Goal: Transaction & Acquisition: Purchase product/service

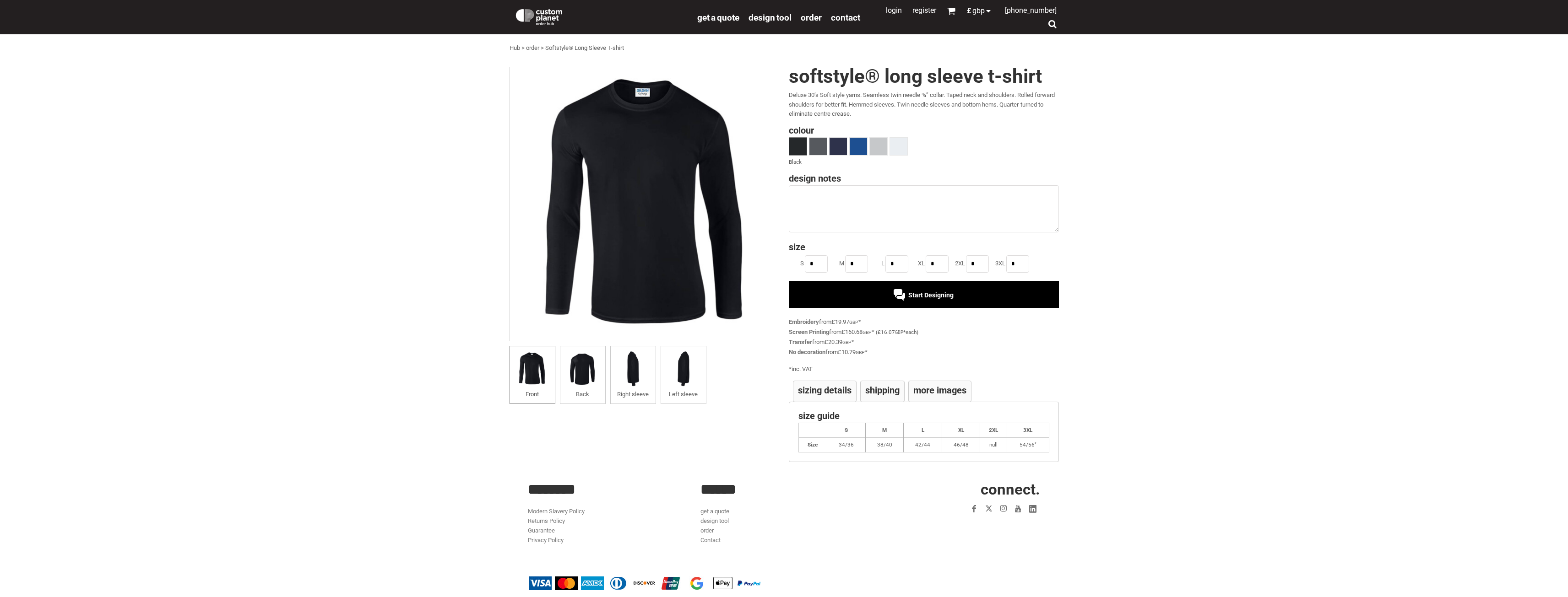
click at [888, 390] on h4 "Shipping" at bounding box center [882, 390] width 34 height 9
click at [923, 393] on h4 "More Images" at bounding box center [940, 390] width 53 height 9
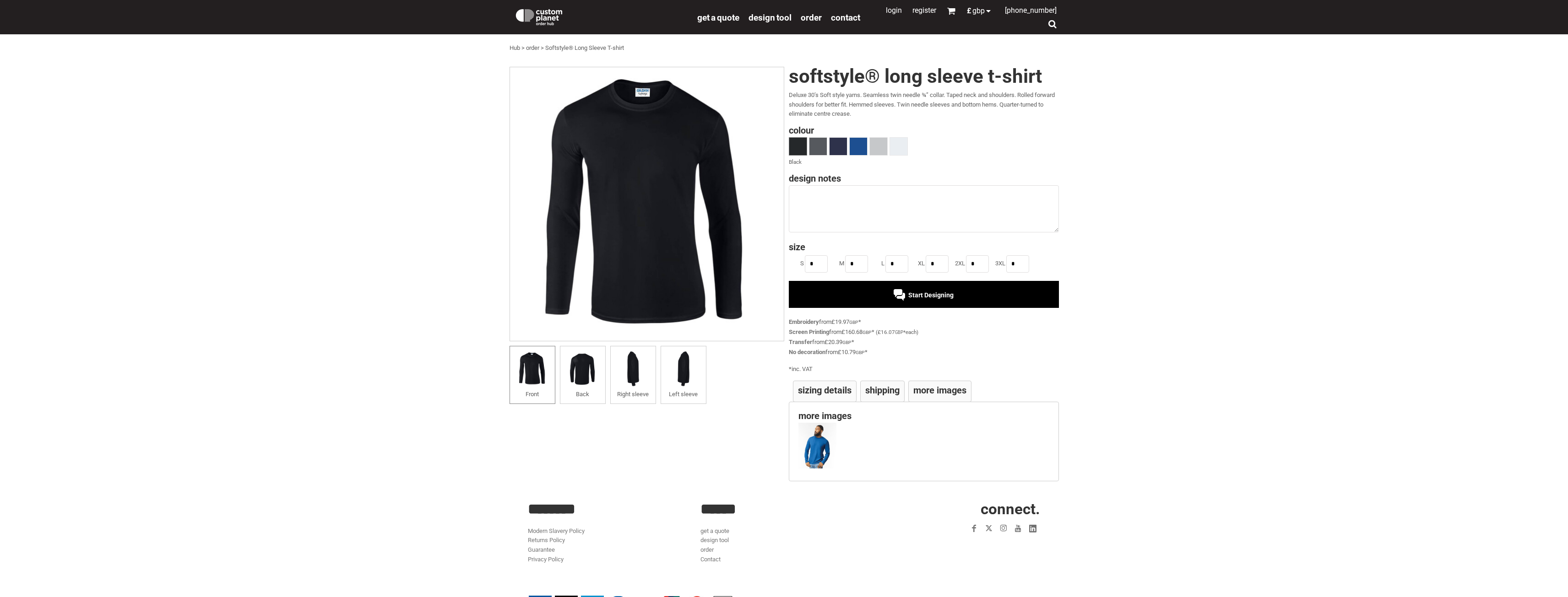
click at [848, 384] on li "Sizing Details" at bounding box center [825, 391] width 64 height 21
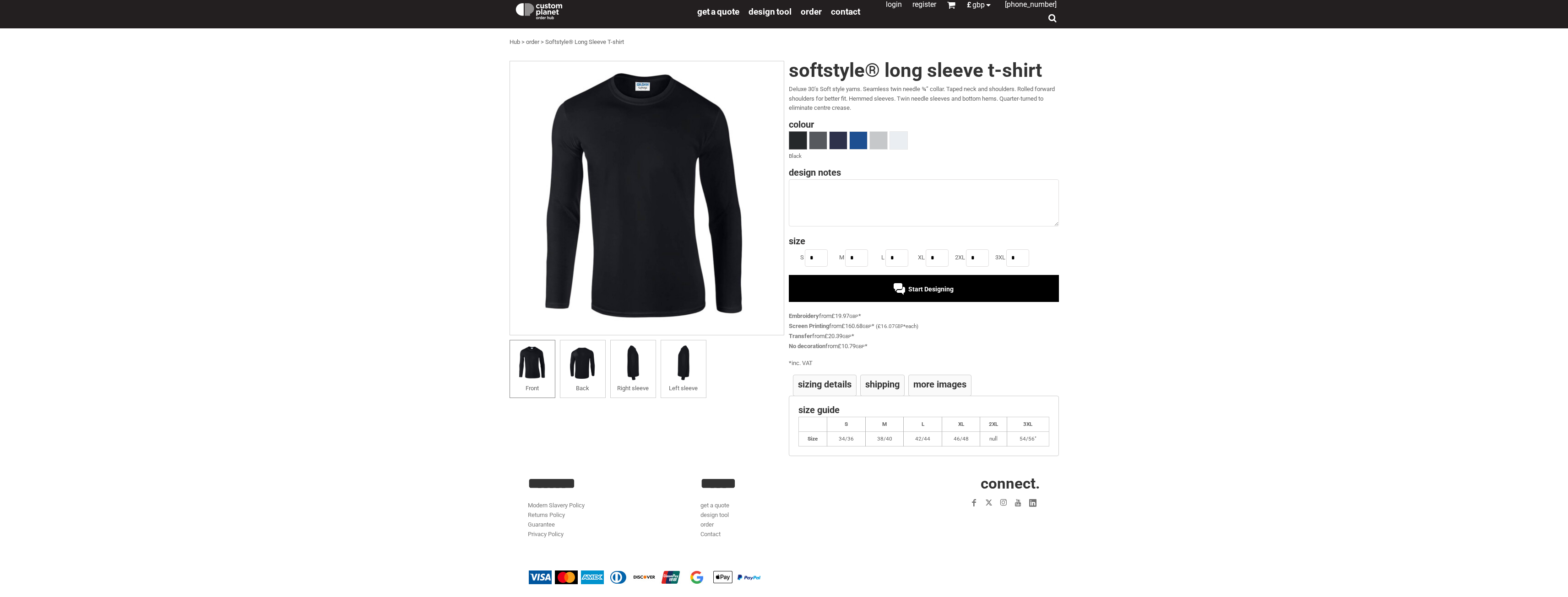
scroll to position [12, 0]
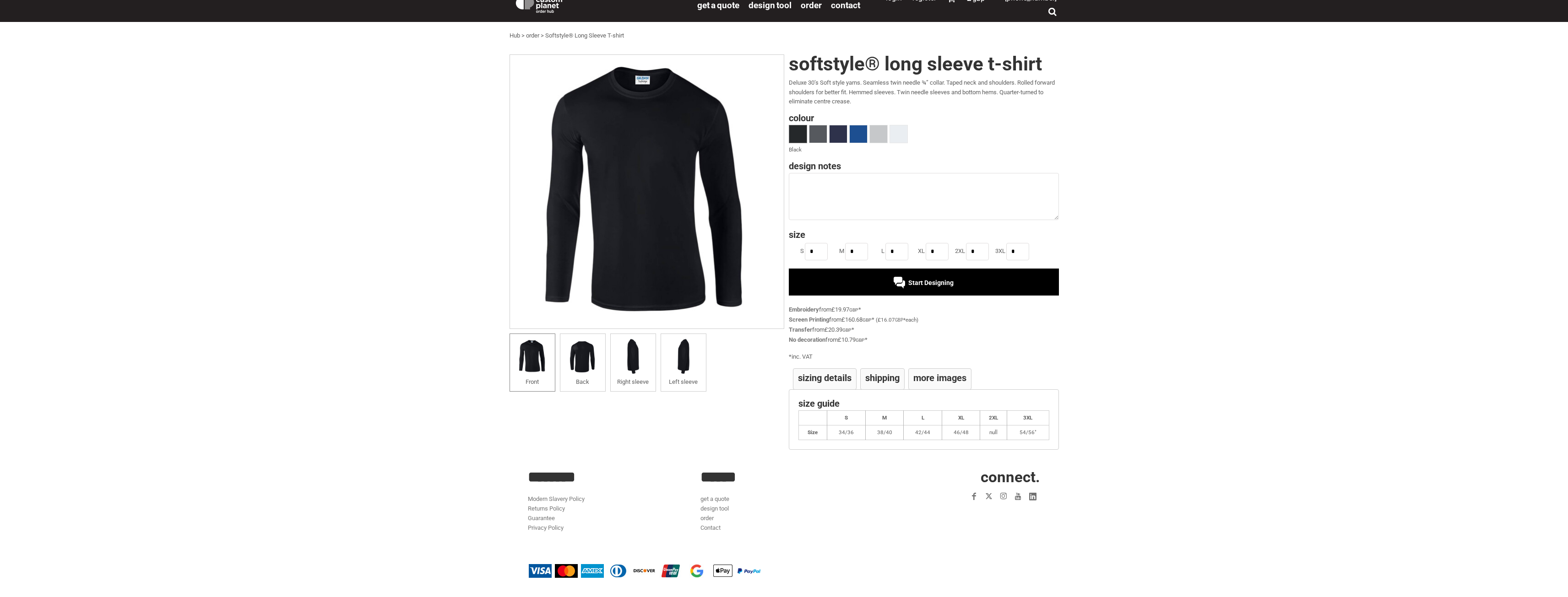
drag, startPoint x: 285, startPoint y: 329, endPoint x: 554, endPoint y: 225, distance: 288.4
click at [296, 322] on div "settings Gildan Softstyle® Long Sleeve T-shirt CP_GD011 Created with Raphaël 2.…" at bounding box center [784, 253] width 1557 height 407
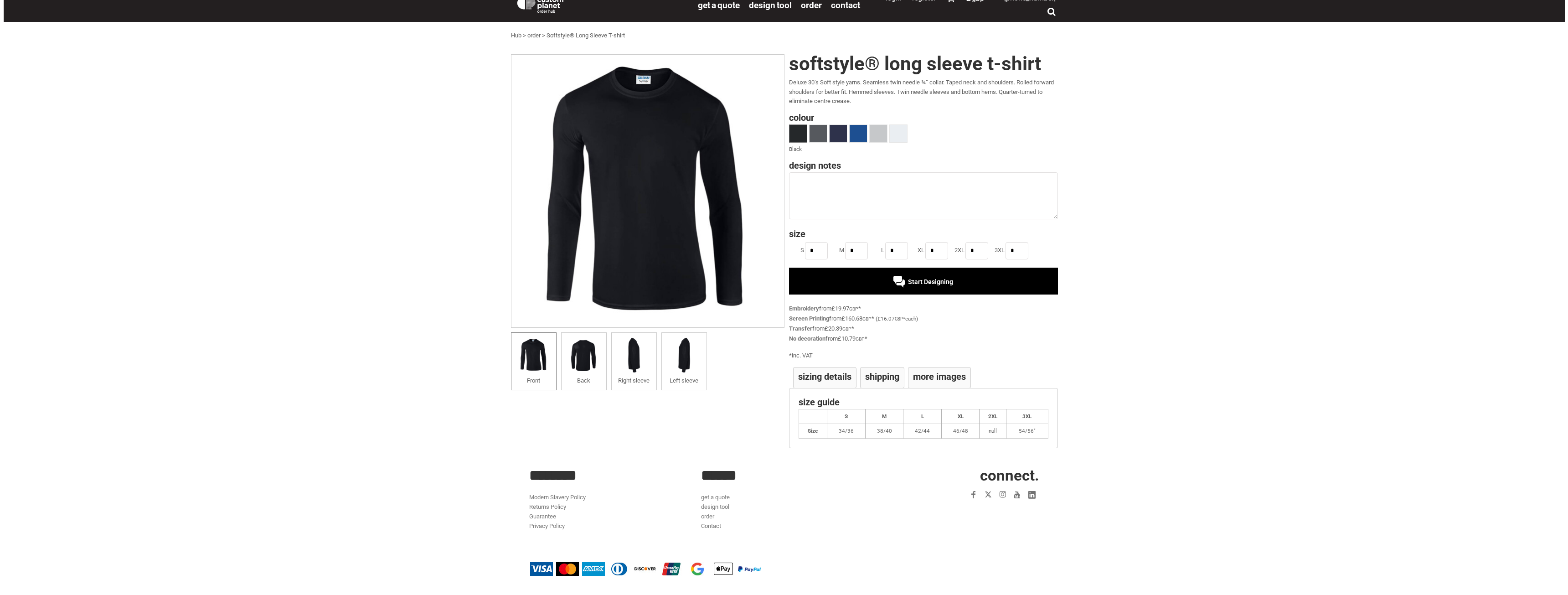
scroll to position [0, 0]
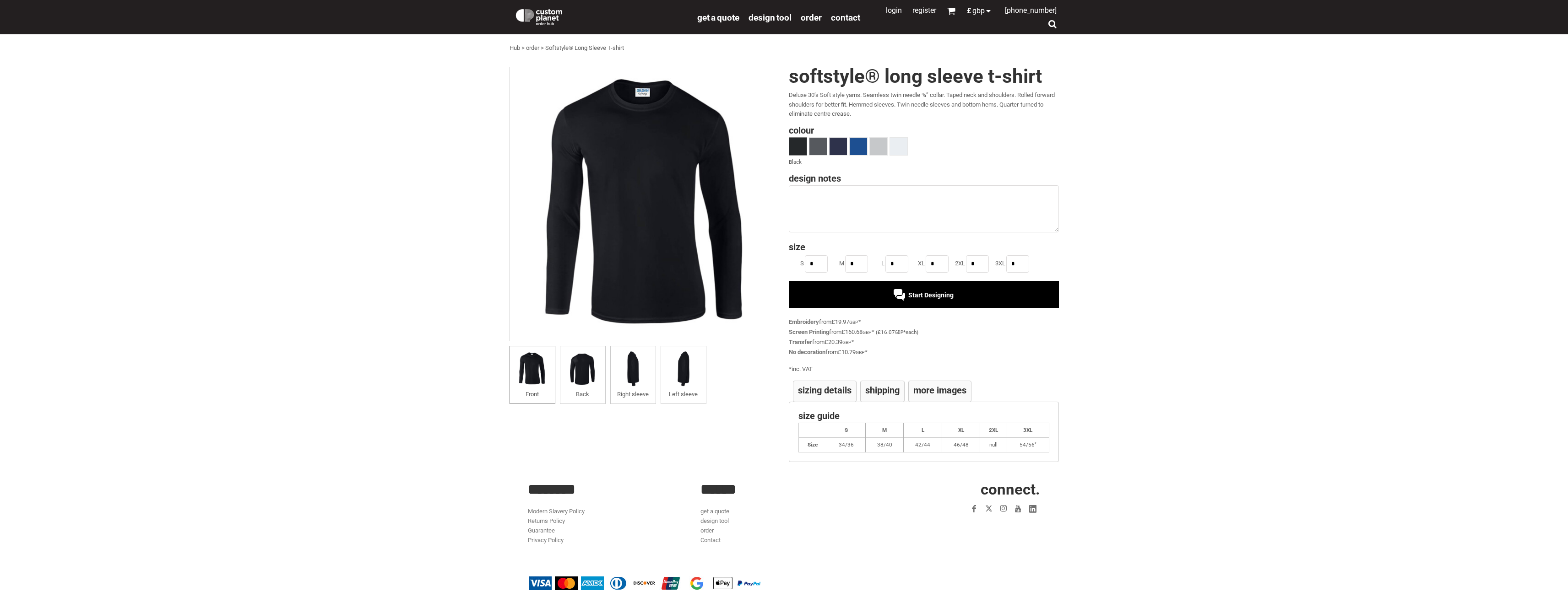
click at [864, 288] on div "Start Designing" at bounding box center [924, 294] width 270 height 26
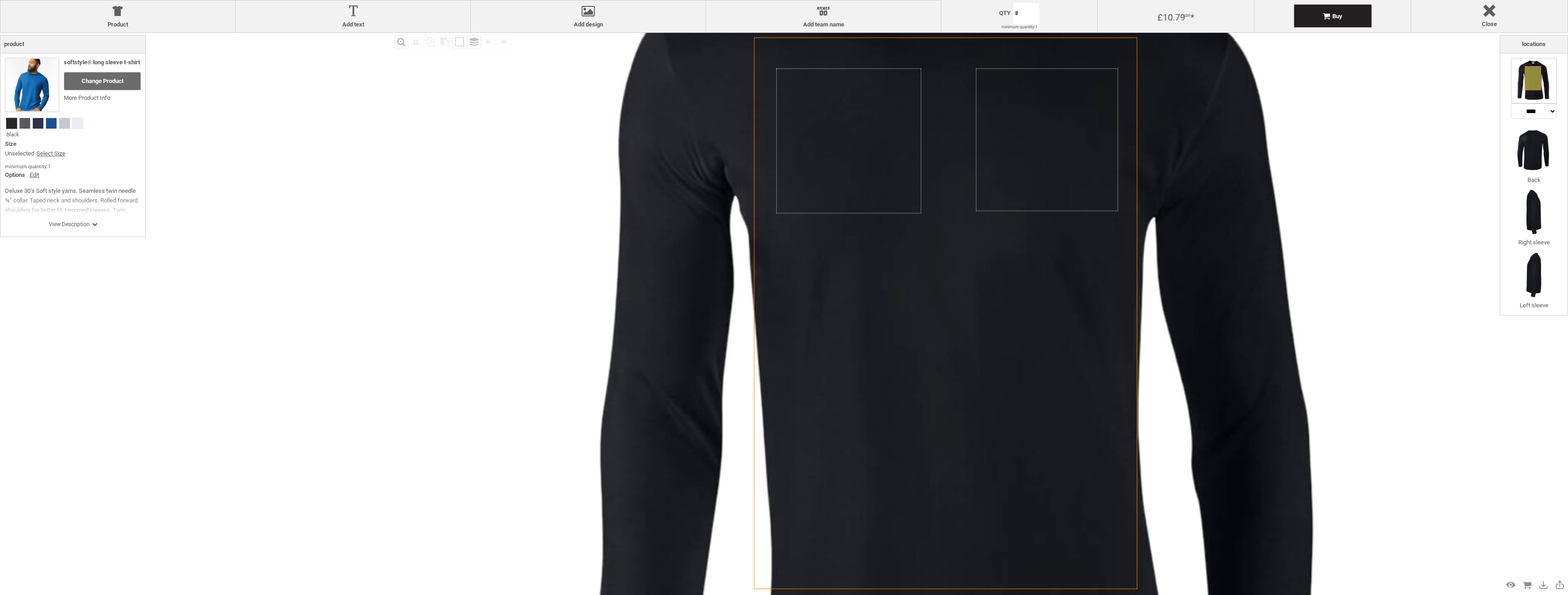
drag, startPoint x: 907, startPoint y: 347, endPoint x: 903, endPoint y: 361, distance: 14.6
click at [904, 364] on icon "Created with [PERSON_NAME] 2.1.2" at bounding box center [945, 313] width 383 height 552
click at [900, 358] on icon "Created with [PERSON_NAME] 2.1.2" at bounding box center [945, 313] width 383 height 552
drag, startPoint x: 897, startPoint y: 342, endPoint x: 896, endPoint y: 258, distance: 84.0
click at [896, 262] on icon "Created with [PERSON_NAME] 2.1.2" at bounding box center [945, 313] width 383 height 552
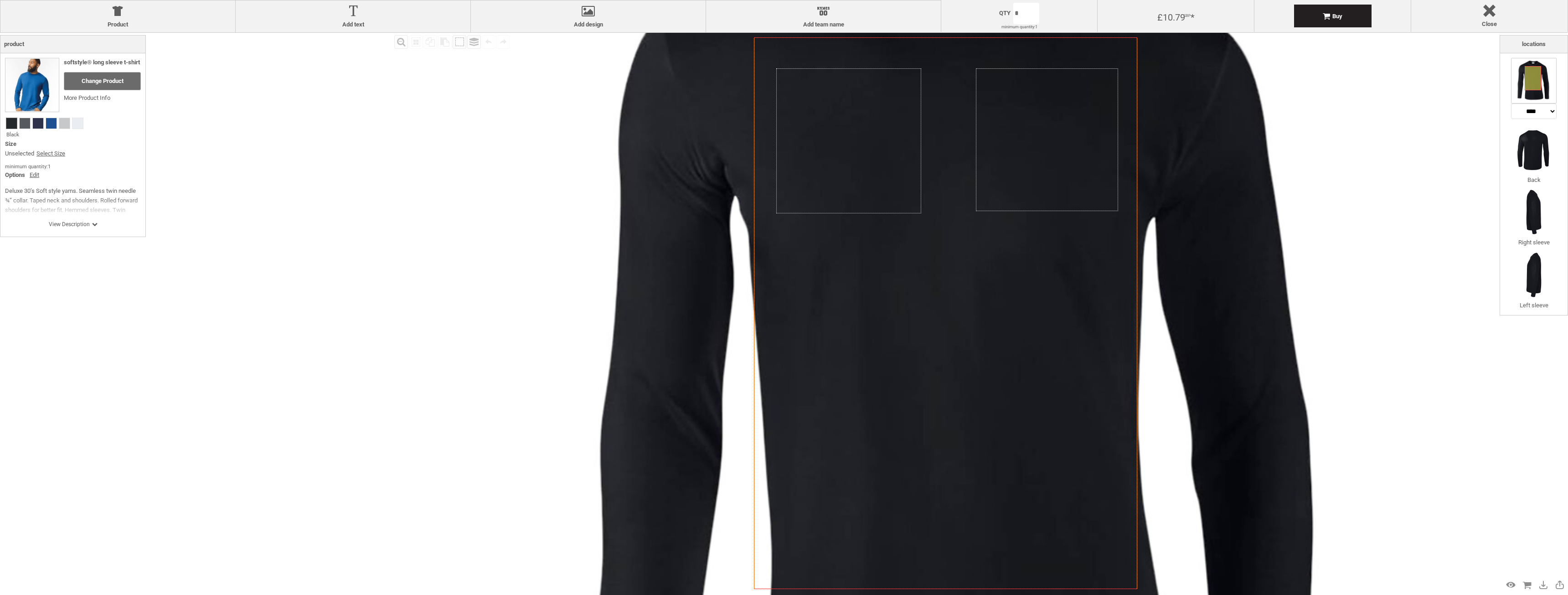
drag, startPoint x: 904, startPoint y: 283, endPoint x: 887, endPoint y: 232, distance: 53.8
click at [887, 235] on icon "Created with [PERSON_NAME] 2.1.2" at bounding box center [945, 313] width 383 height 552
click at [1532, 113] on select "**********" at bounding box center [1533, 111] width 45 height 15
click at [1530, 113] on select "**********" at bounding box center [1533, 111] width 45 height 15
click at [1521, 160] on img at bounding box center [1533, 149] width 45 height 46
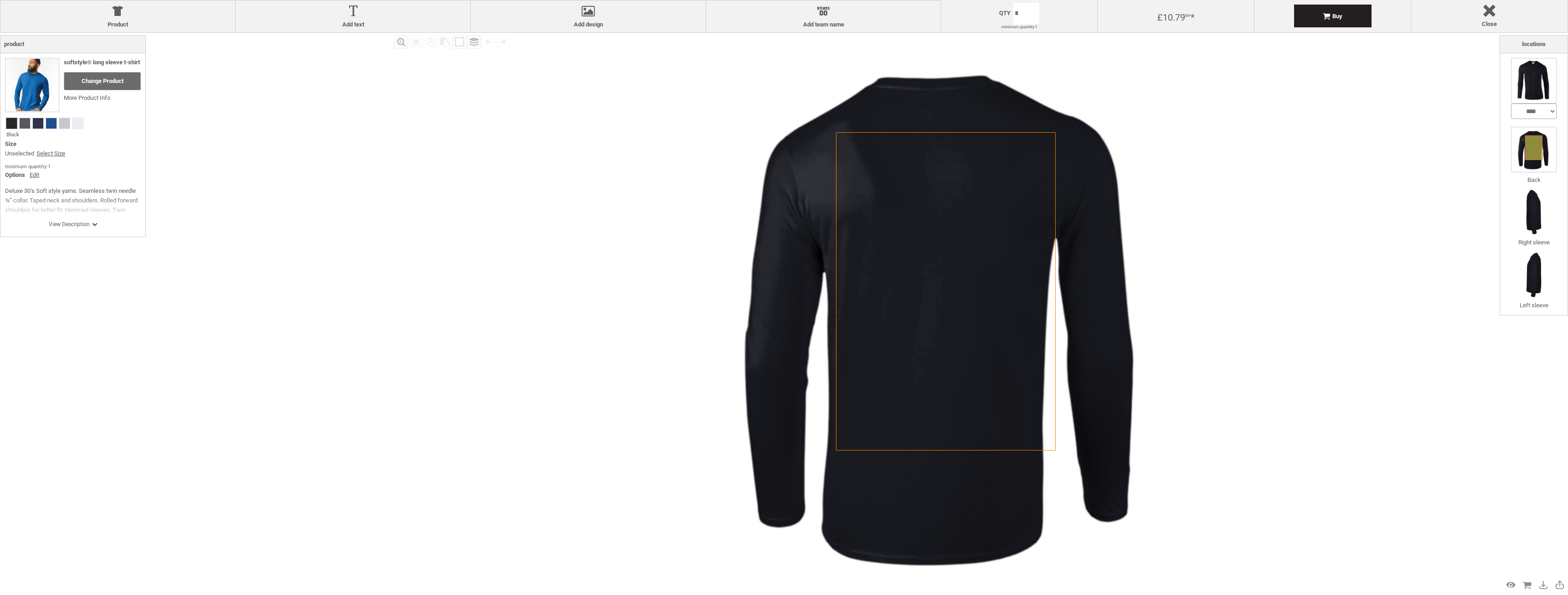
click at [1517, 117] on select "**********" at bounding box center [1533, 111] width 45 height 15
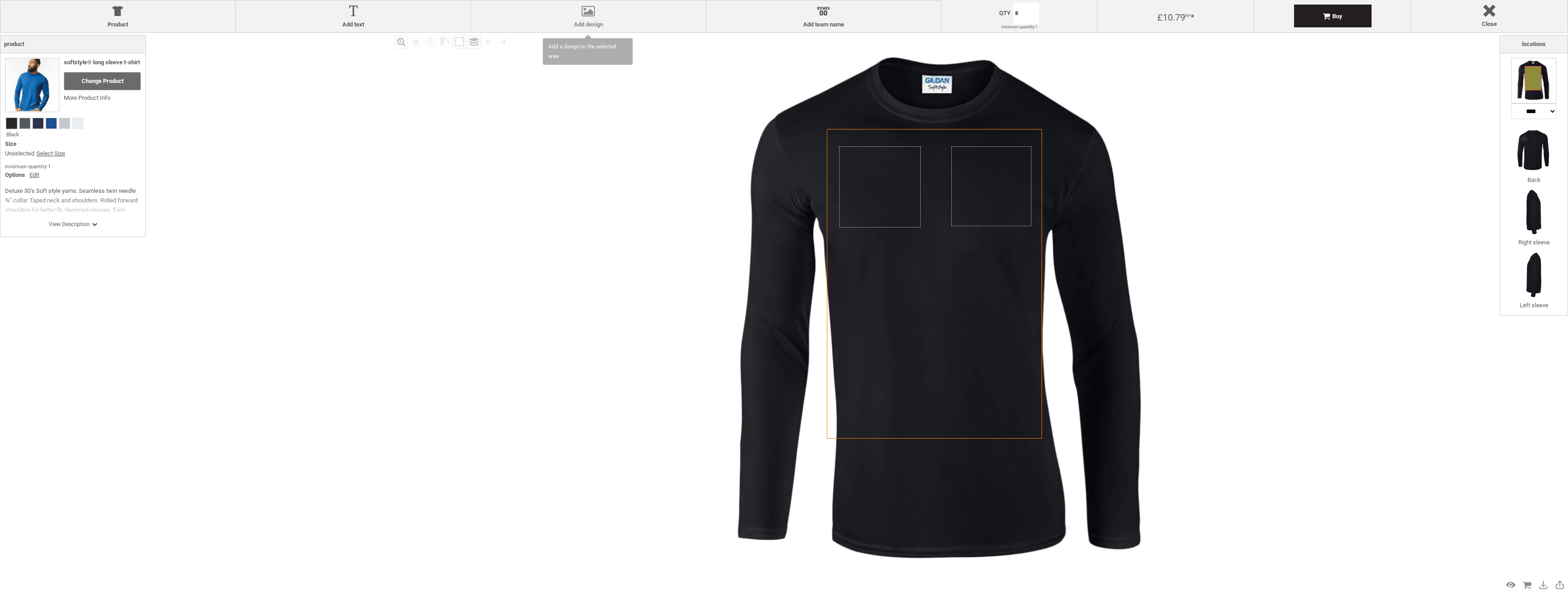
click at [642, 17] on div at bounding box center [588, 13] width 226 height 16
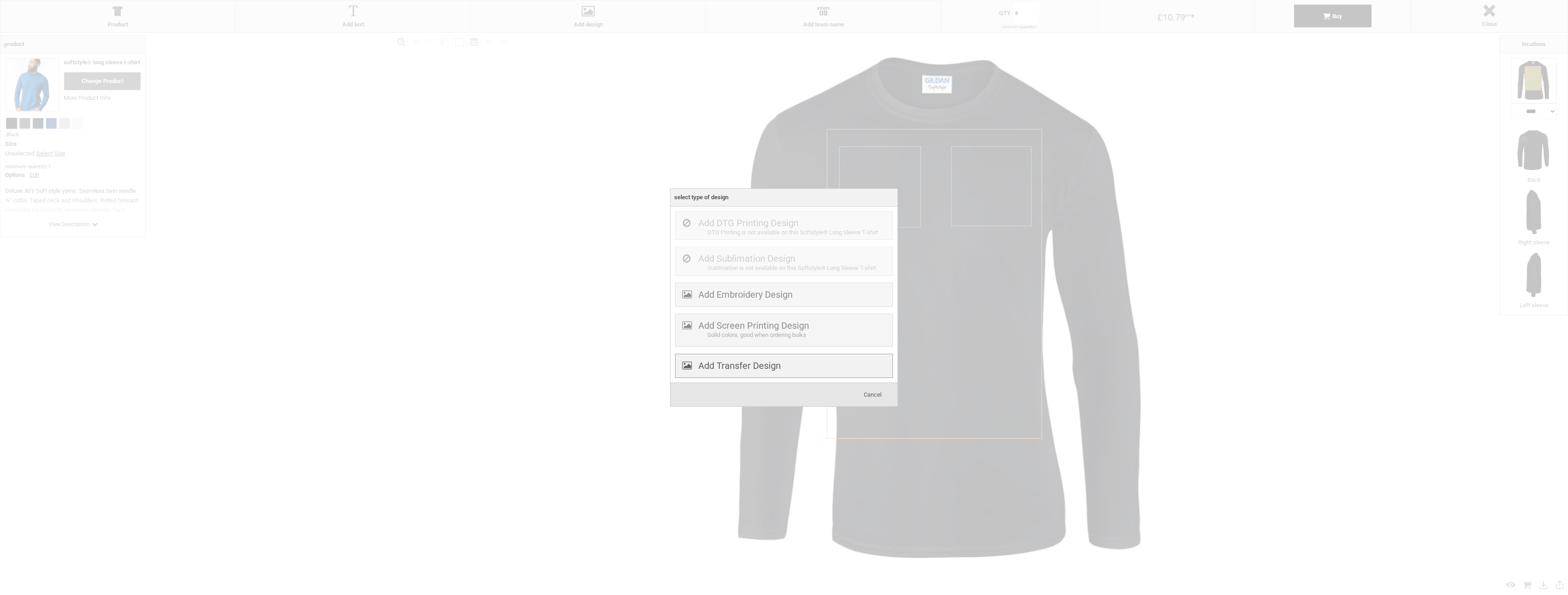
click at [728, 365] on label "Add Transfer Design" at bounding box center [739, 365] width 83 height 11
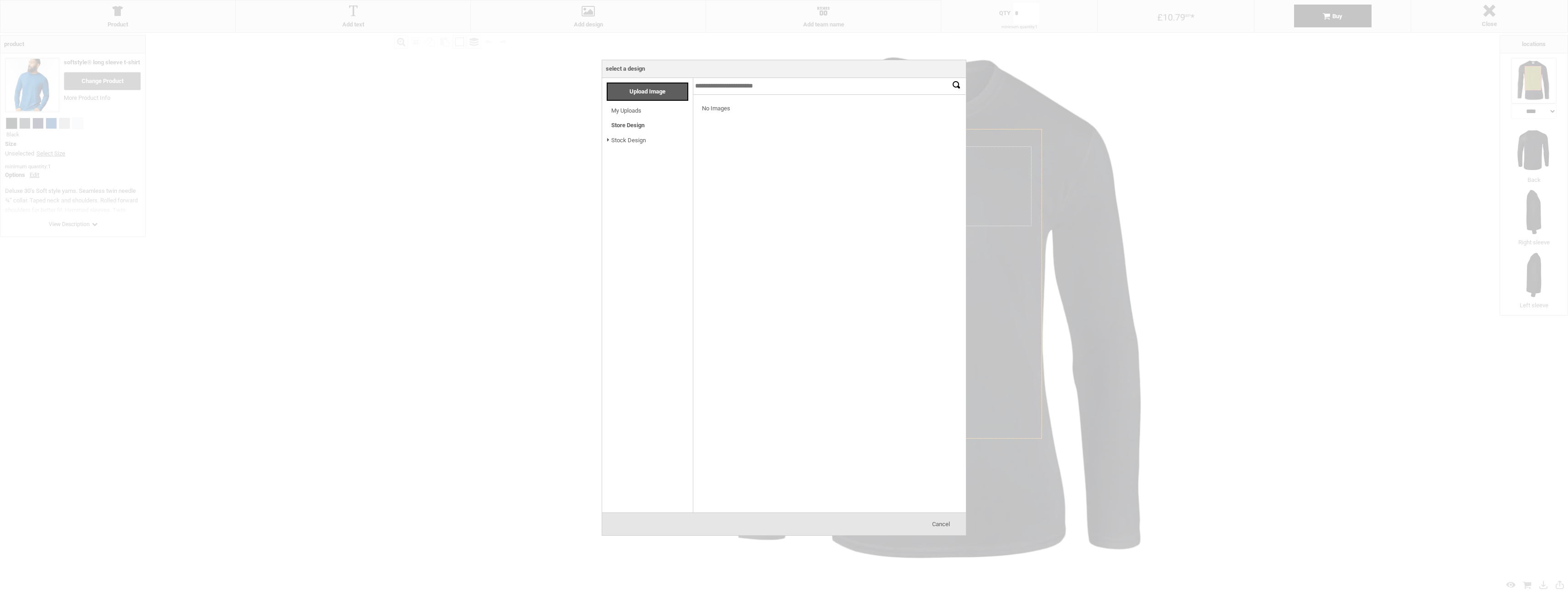
click at [460, 135] on div at bounding box center [784, 298] width 1568 height 595
drag, startPoint x: 1066, startPoint y: 305, endPoint x: 1057, endPoint y: 422, distance: 117.3
click at [1070, 312] on div at bounding box center [784, 298] width 1568 height 595
click at [955, 514] on div "Cancel" at bounding box center [784, 524] width 364 height 24
click at [941, 521] on span "Cancel" at bounding box center [941, 524] width 18 height 7
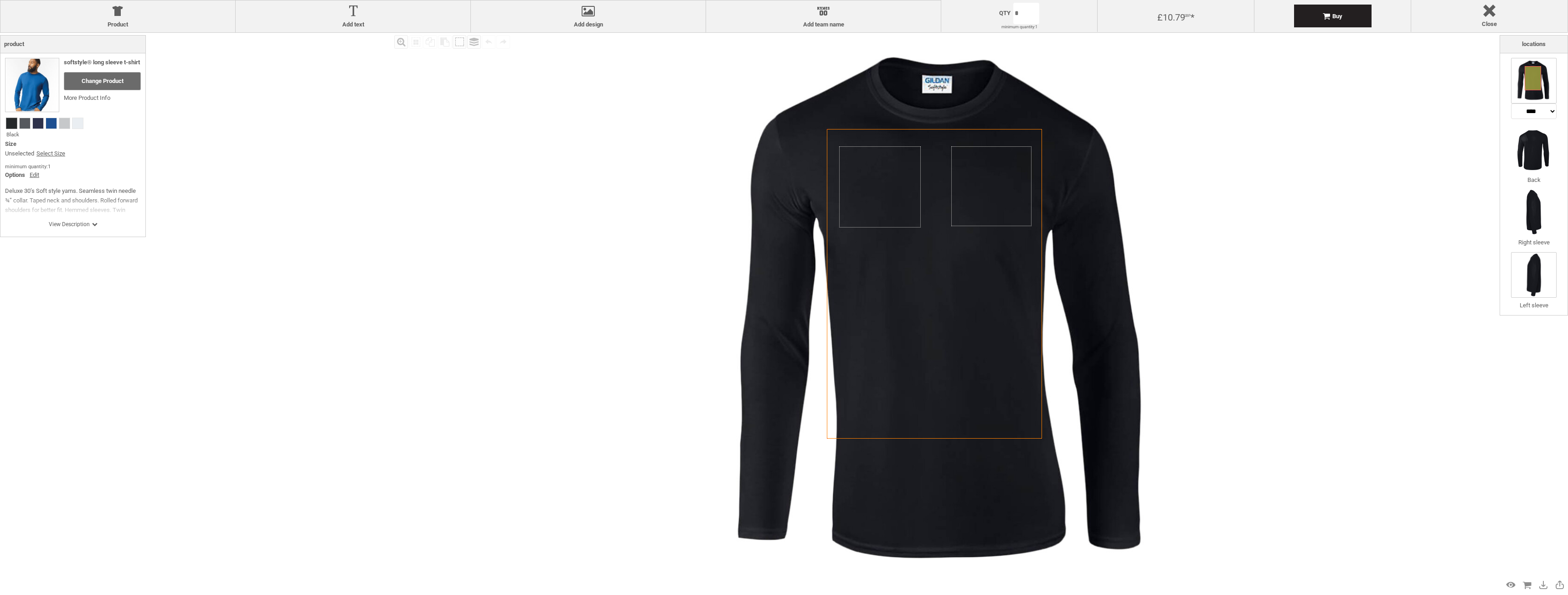
click at [1553, 265] on img at bounding box center [1533, 274] width 45 height 46
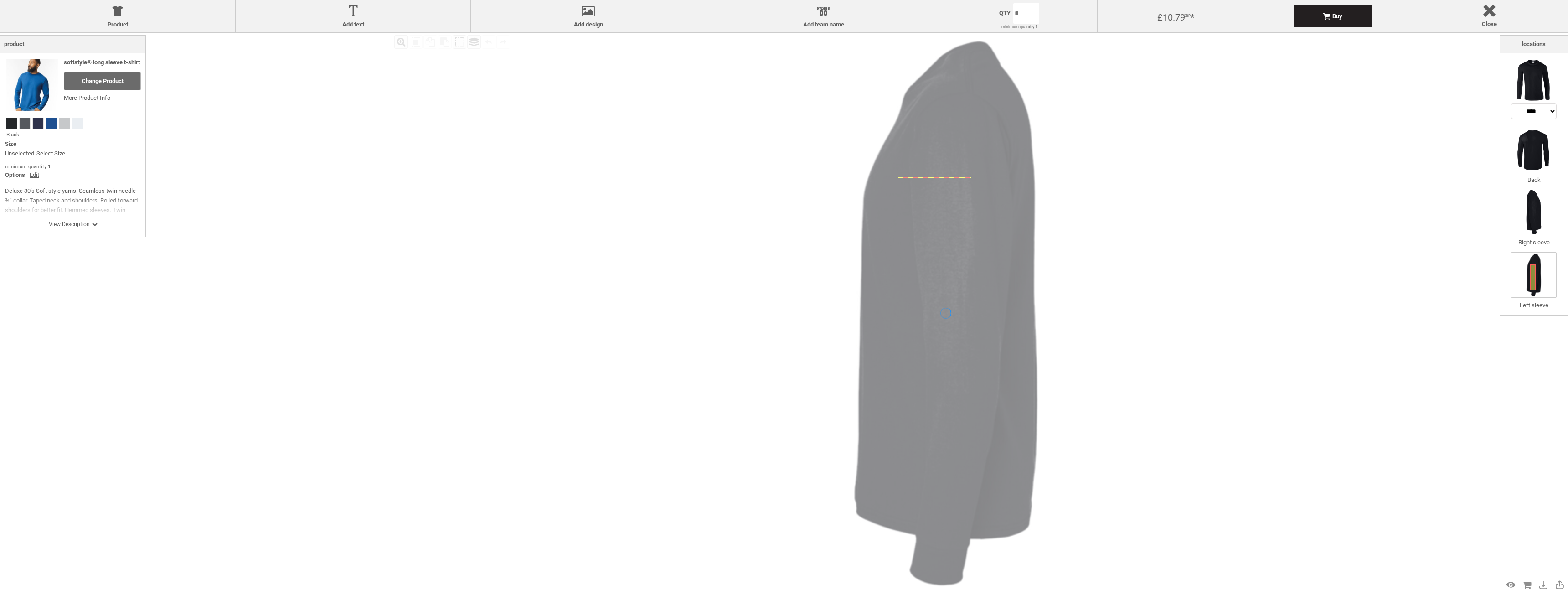
click at [1537, 267] on img at bounding box center [1533, 274] width 45 height 46
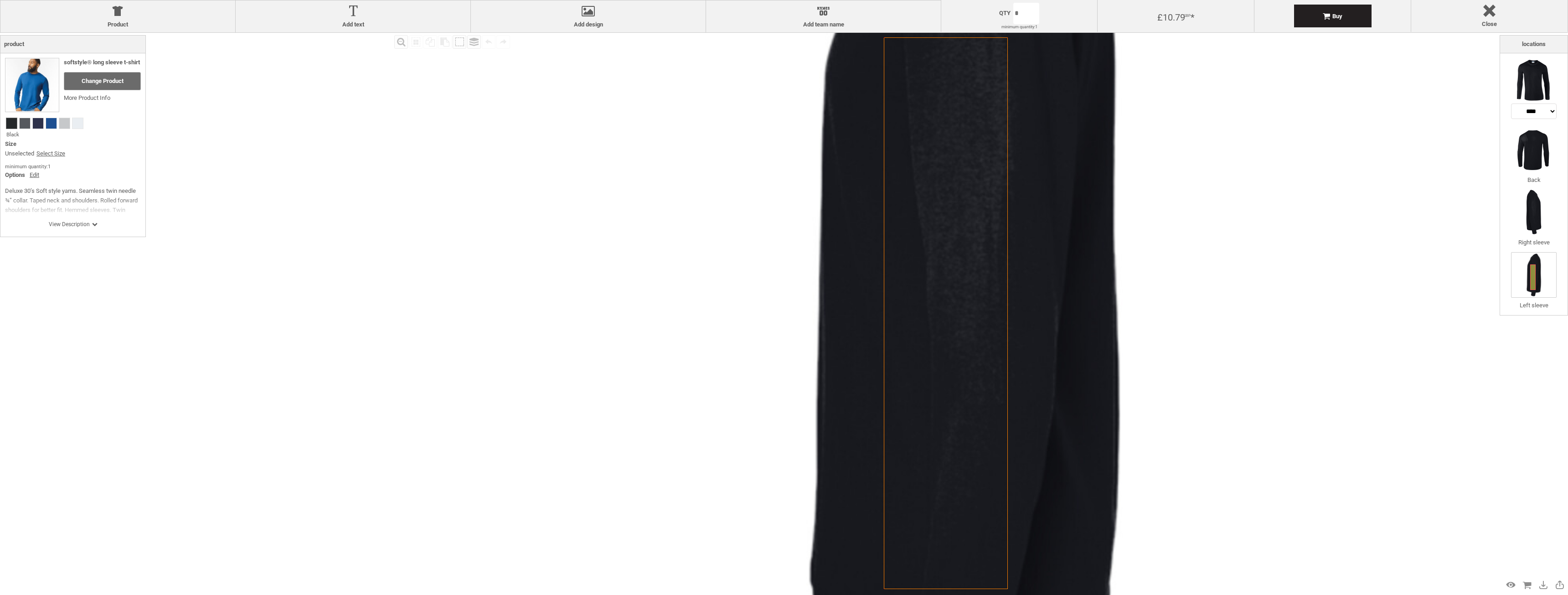
drag, startPoint x: 959, startPoint y: 367, endPoint x: 974, endPoint y: 362, distance: 15.8
click at [975, 362] on icon "Created with [PERSON_NAME] 2.1.2" at bounding box center [945, 313] width 124 height 552
drag, startPoint x: 973, startPoint y: 362, endPoint x: 905, endPoint y: 348, distance: 69.4
click at [904, 349] on icon "Created with [PERSON_NAME] 2.1.2" at bounding box center [945, 313] width 124 height 552
click at [1547, 65] on img at bounding box center [1533, 80] width 45 height 46
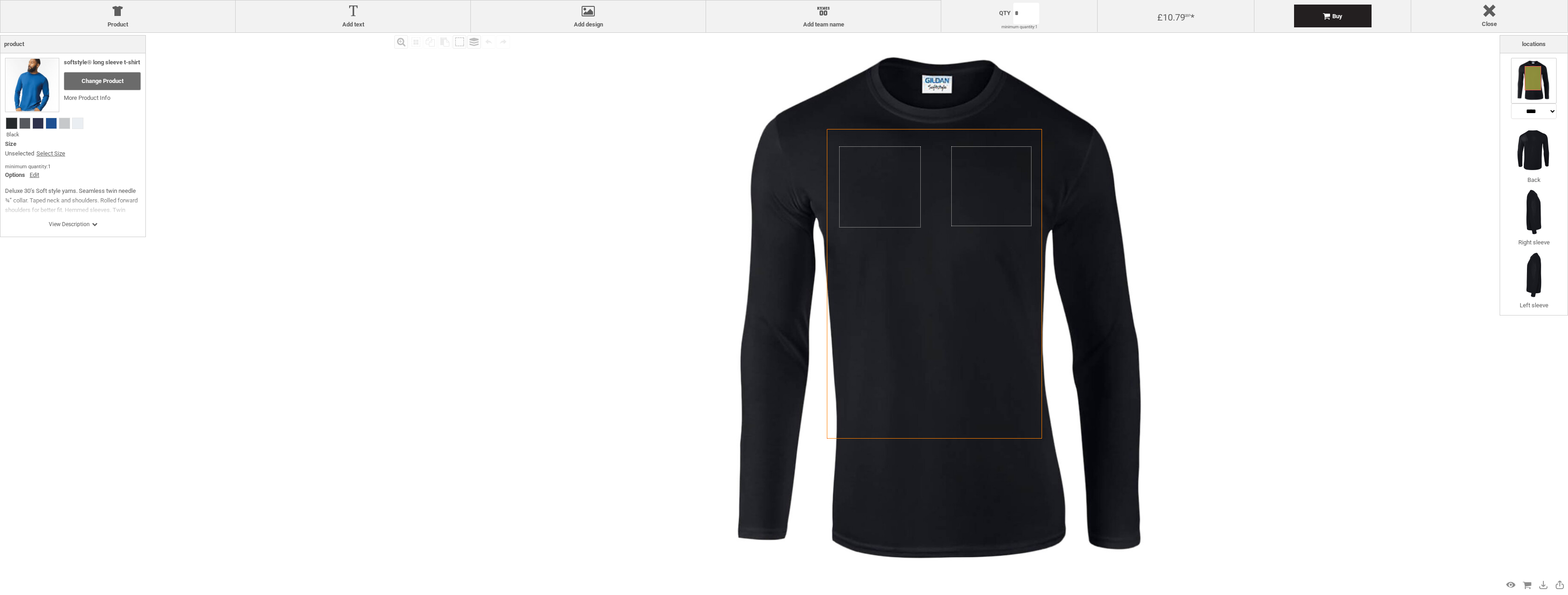
click at [381, 460] on div "Fill Background Zoom in Zoom out Select All Copy All Selected Paste Off On Grou…" at bounding box center [784, 330] width 1568 height 595
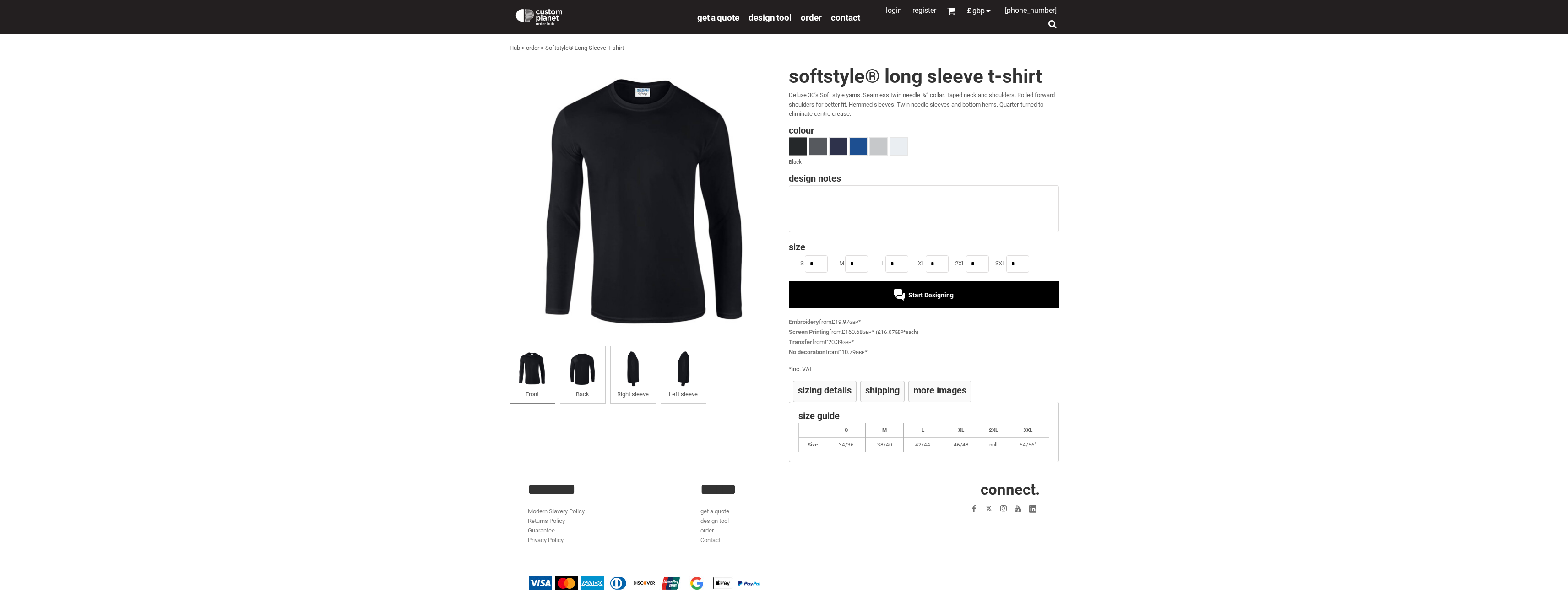
click at [913, 287] on div "Start Designing" at bounding box center [924, 294] width 270 height 26
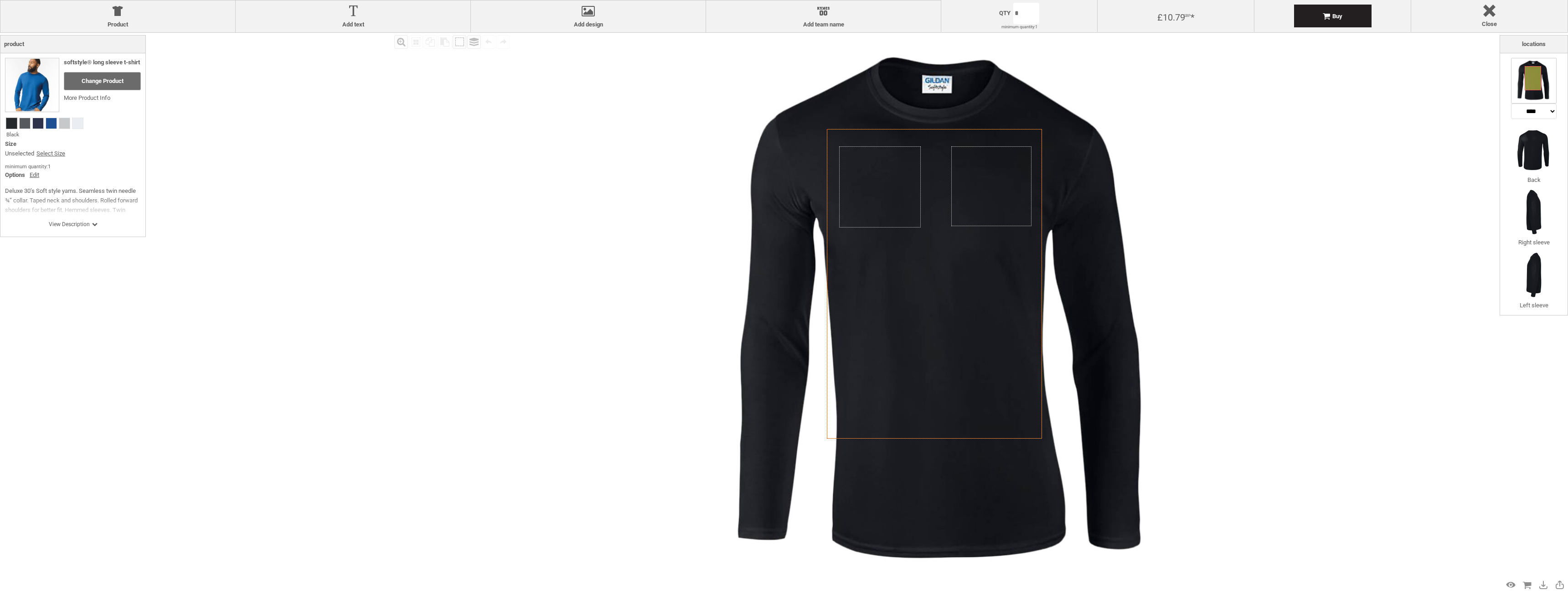
click at [934, 418] on icon "Created with [PERSON_NAME] 2.1.2" at bounding box center [934, 284] width 215 height 310
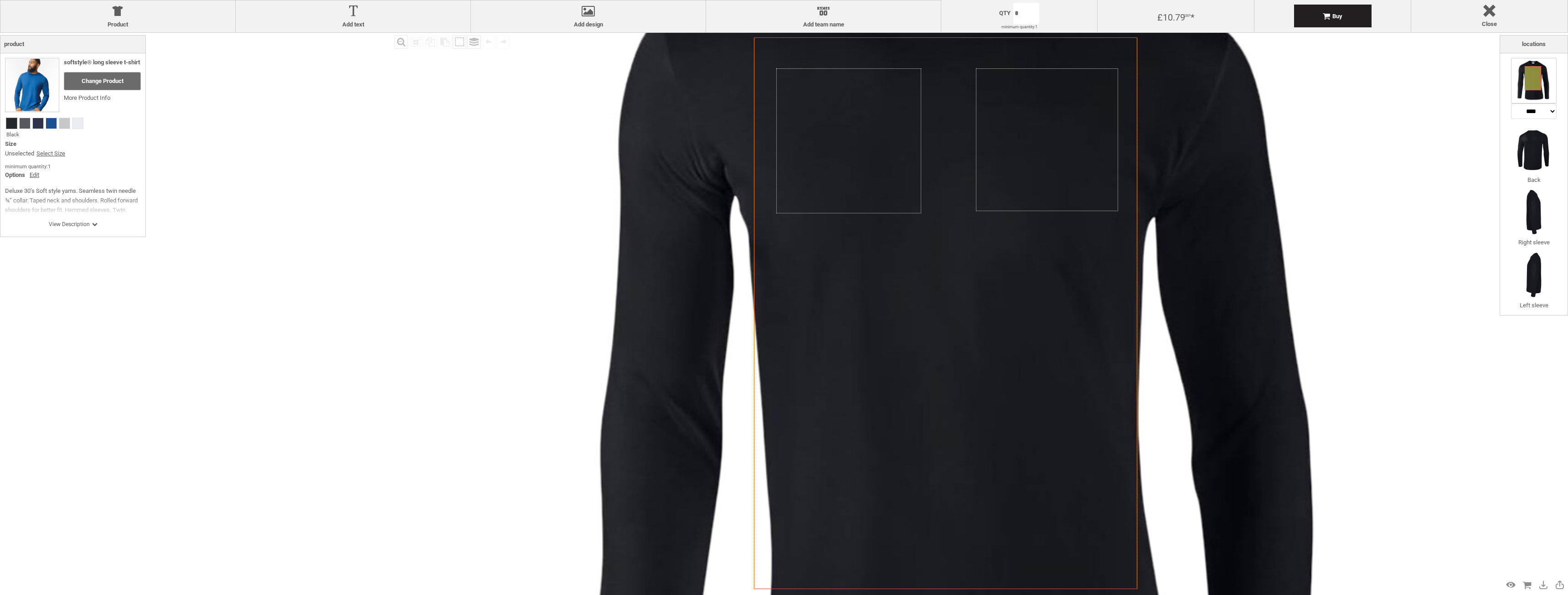
click at [927, 416] on icon "Created with [PERSON_NAME] 2.1.2" at bounding box center [945, 313] width 383 height 552
click at [924, 413] on icon "Created with [PERSON_NAME] 2.1.2" at bounding box center [945, 313] width 383 height 552
click at [1533, 80] on div at bounding box center [1533, 78] width 17 height 24
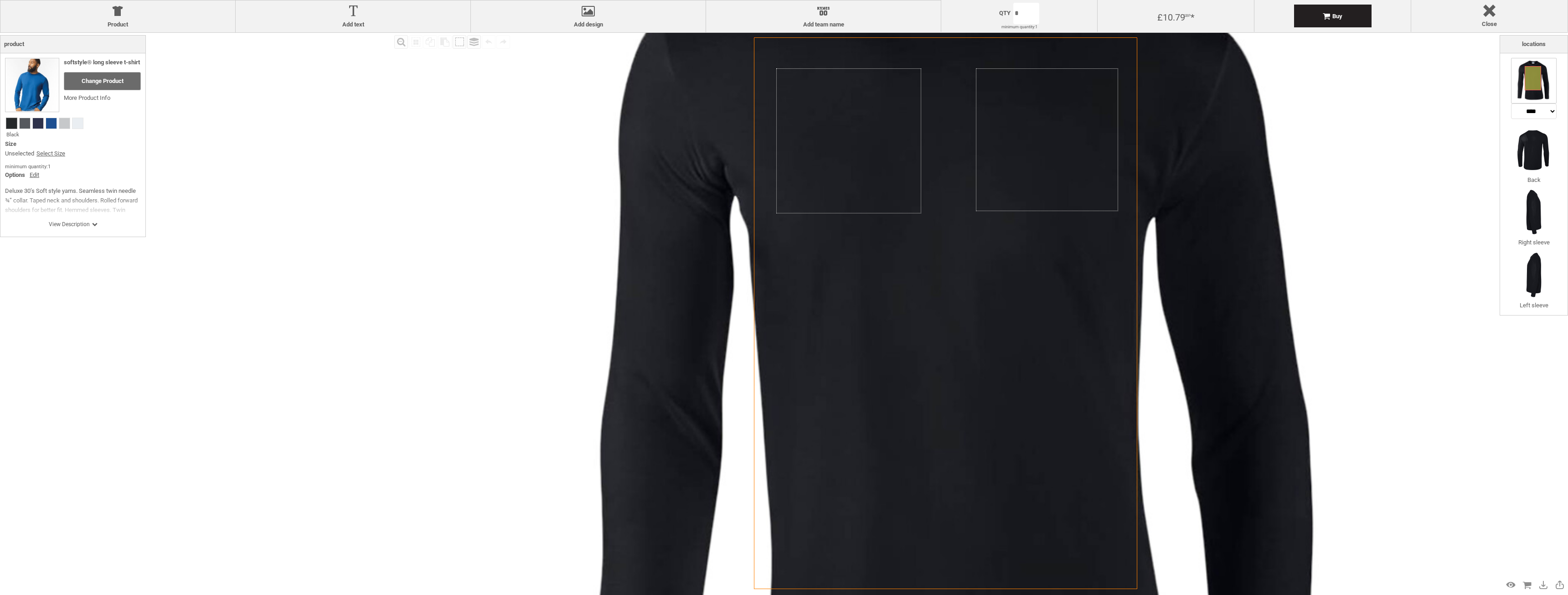
drag, startPoint x: 944, startPoint y: 144, endPoint x: 936, endPoint y: 212, distance: 68.5
click at [936, 212] on icon "Created with [PERSON_NAME] 2.1.2" at bounding box center [945, 313] width 383 height 552
drag, startPoint x: 974, startPoint y: 176, endPoint x: 991, endPoint y: 226, distance: 52.8
click at [991, 226] on icon "Created with [PERSON_NAME] 2.1.2" at bounding box center [945, 313] width 383 height 552
click at [1077, 324] on icon "Created with [PERSON_NAME] 2.1.2" at bounding box center [945, 313] width 383 height 552
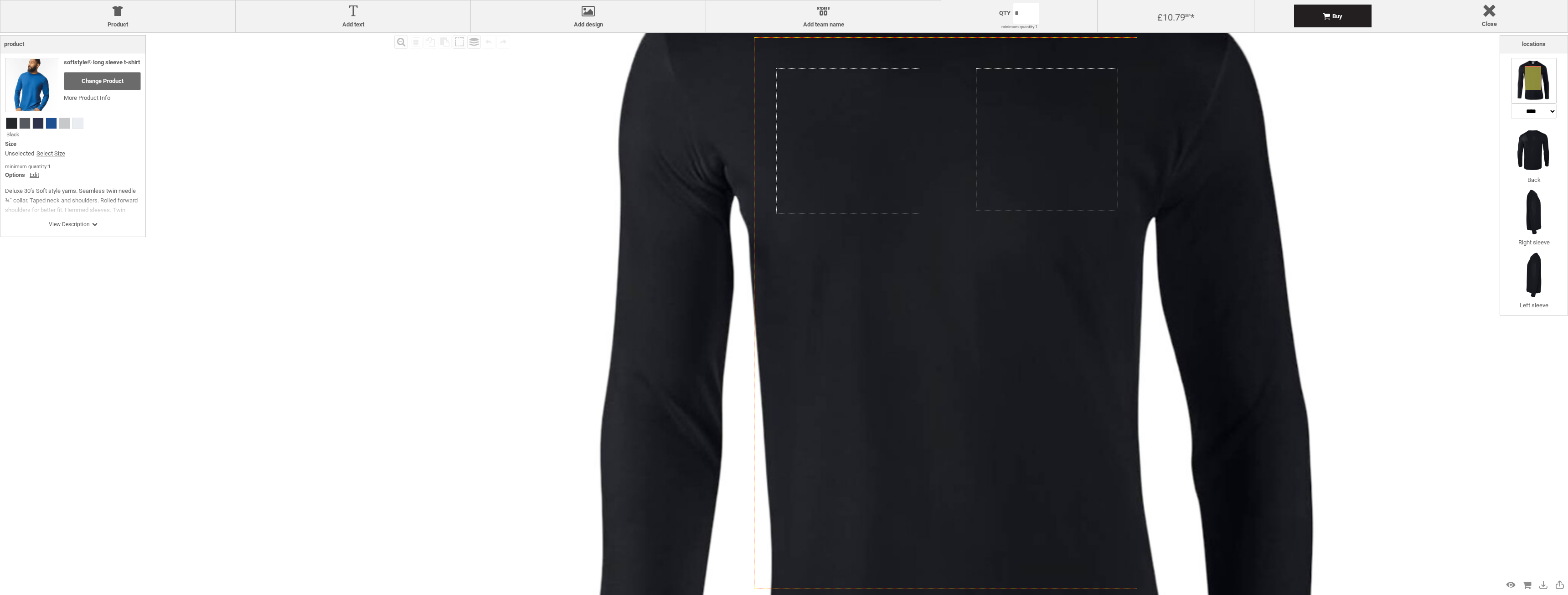
click at [1077, 324] on icon "Created with [PERSON_NAME] 2.1.2" at bounding box center [945, 313] width 383 height 552
click at [1228, 453] on div "Fill Background Zoom in Zoom out Select All Copy All Selected Paste Off On Grou…" at bounding box center [946, 313] width 1107 height 561
drag, startPoint x: 932, startPoint y: 389, endPoint x: 947, endPoint y: 462, distance: 74.5
click at [947, 491] on icon "Created with [PERSON_NAME] 2.1.2" at bounding box center [945, 313] width 383 height 552
click at [948, 392] on icon "Created with [PERSON_NAME] 2.1.2" at bounding box center [945, 313] width 383 height 552
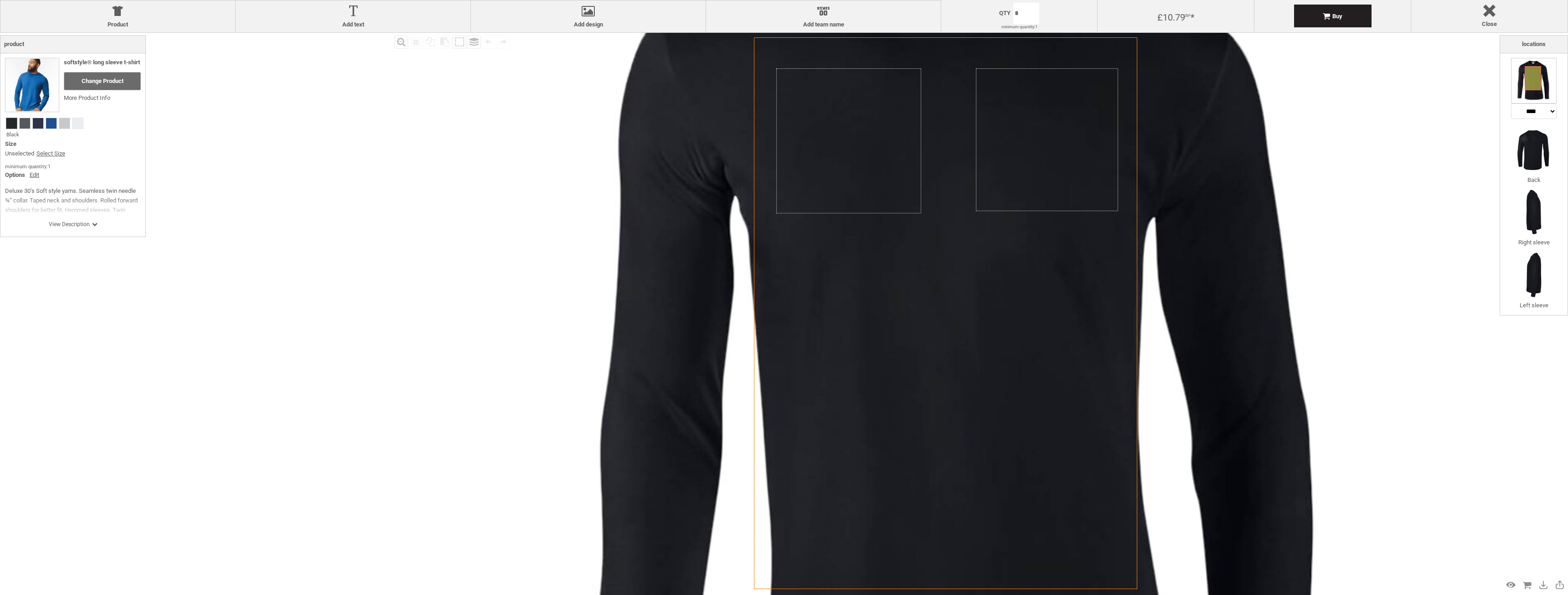
click at [948, 392] on icon "Created with [PERSON_NAME] 2.1.2" at bounding box center [945, 313] width 383 height 552
drag, startPoint x: 948, startPoint y: 392, endPoint x: 890, endPoint y: 147, distance: 251.8
click at [890, 147] on icon "Created with [PERSON_NAME] 2.1.2" at bounding box center [945, 313] width 383 height 552
click at [1003, 335] on icon "Created with [PERSON_NAME] 2.1.2" at bounding box center [945, 313] width 383 height 552
click at [1002, 337] on icon "Created with [PERSON_NAME] 2.1.2" at bounding box center [945, 313] width 383 height 552
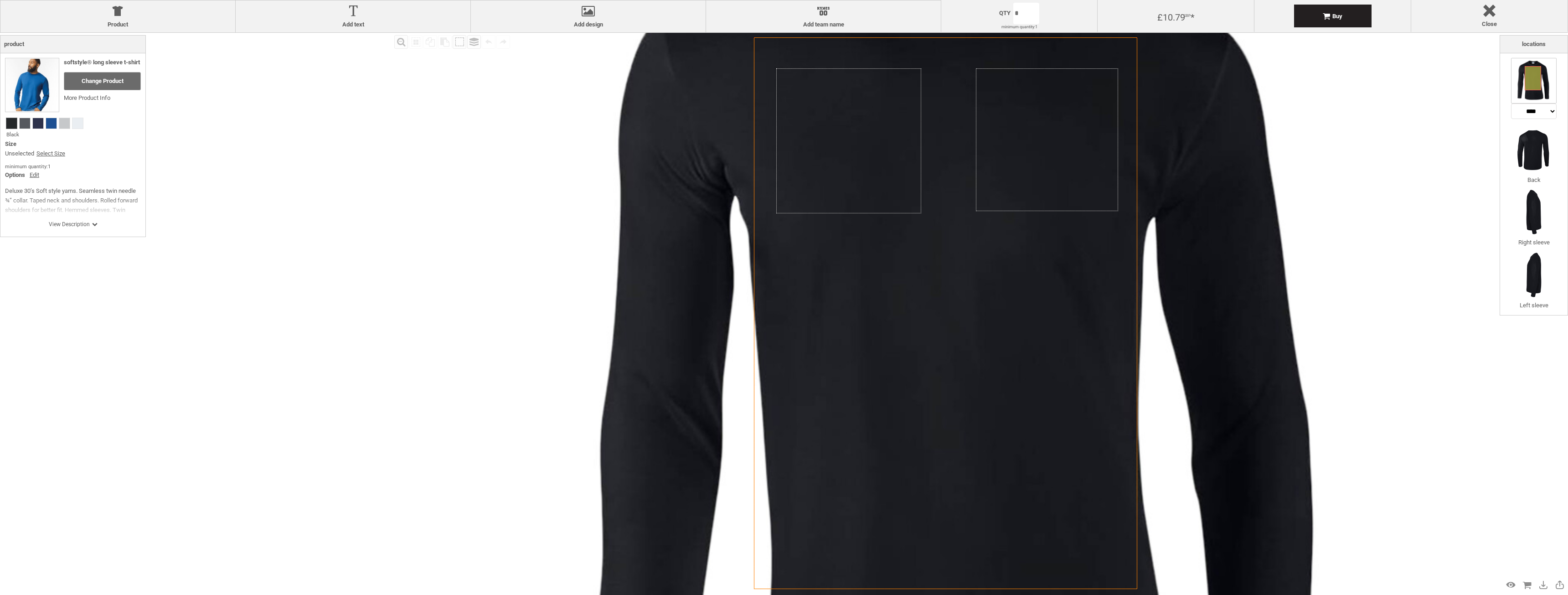
drag, startPoint x: 456, startPoint y: 445, endPoint x: 495, endPoint y: 439, distance: 39.5
click at [456, 445] on div "Fill Background Zoom in Zoom out Select All Copy All Selected Paste Off On Grou…" at bounding box center [946, 313] width 1107 height 561
click at [898, 367] on icon "Created with [PERSON_NAME] 2.1.2" at bounding box center [945, 313] width 383 height 552
click at [1537, 160] on img at bounding box center [1533, 149] width 45 height 46
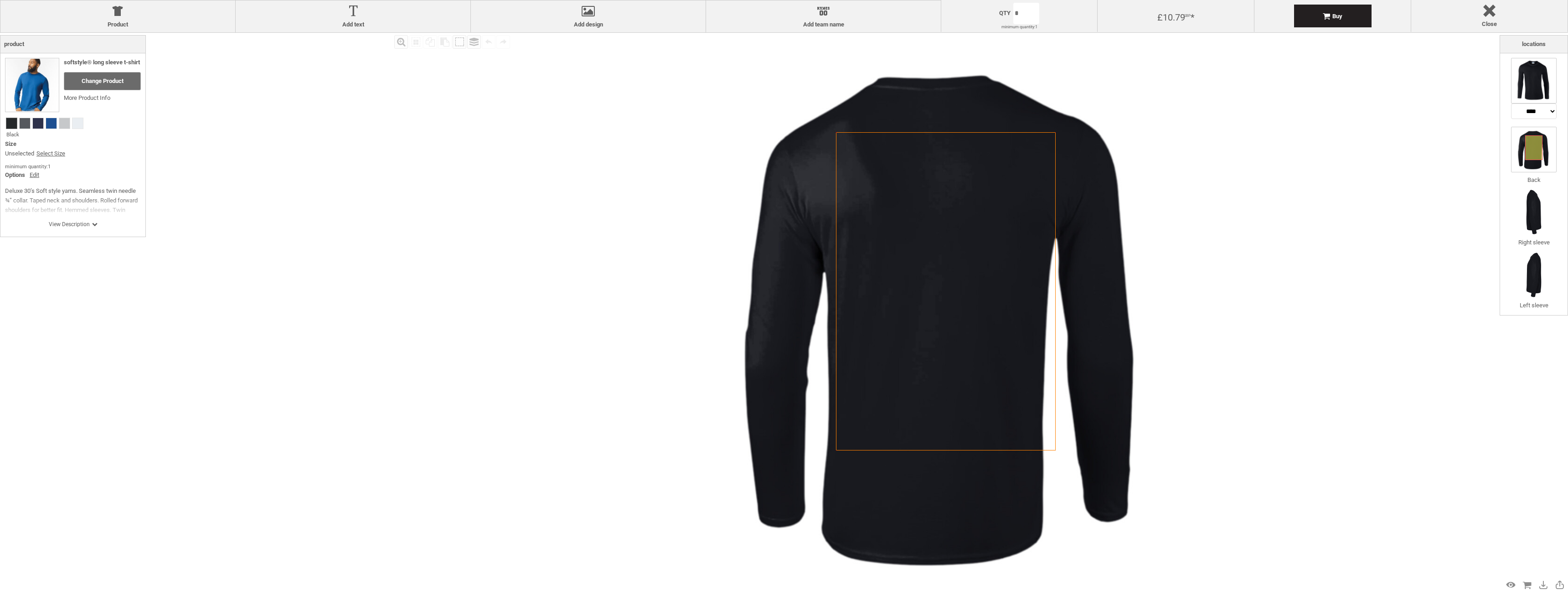
drag, startPoint x: 1541, startPoint y: 61, endPoint x: 1530, endPoint y: 64, distance: 11.4
click at [1540, 61] on img at bounding box center [1533, 80] width 45 height 46
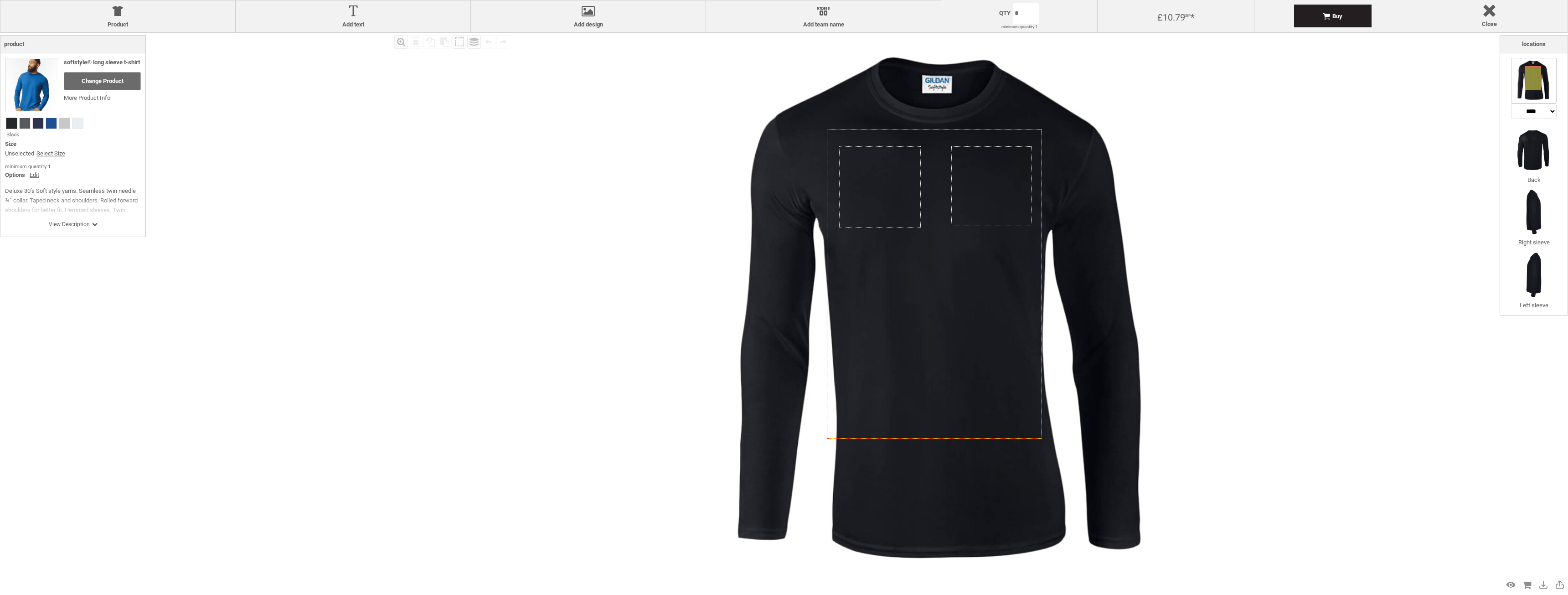
click at [422, 478] on div "Fill Background Zoom in Zoom out Select All Copy All Selected Paste Off On Grou…" at bounding box center [946, 313] width 1107 height 561
